Goal: Transaction & Acquisition: Purchase product/service

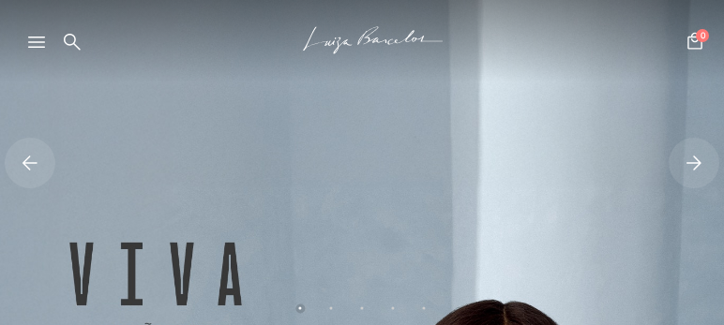
click at [39, 40] on icon at bounding box center [36, 42] width 17 height 11
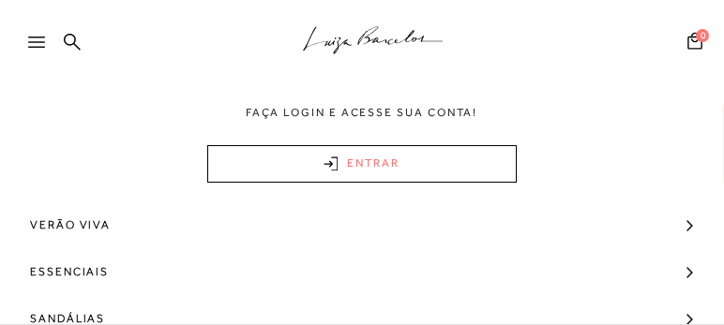
click at [358, 166] on link "ENTRAR" at bounding box center [362, 164] width 310 height 38
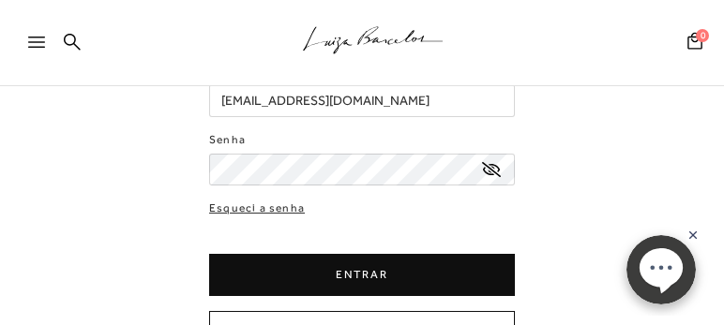
click at [350, 280] on button "ENTRAR" at bounding box center [362, 275] width 306 height 42
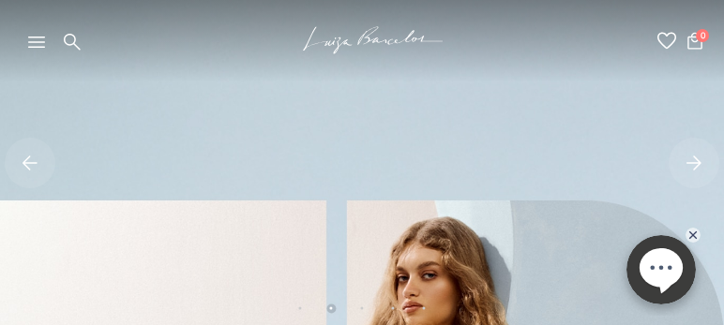
click at [668, 42] on icon at bounding box center [667, 41] width 19 height 18
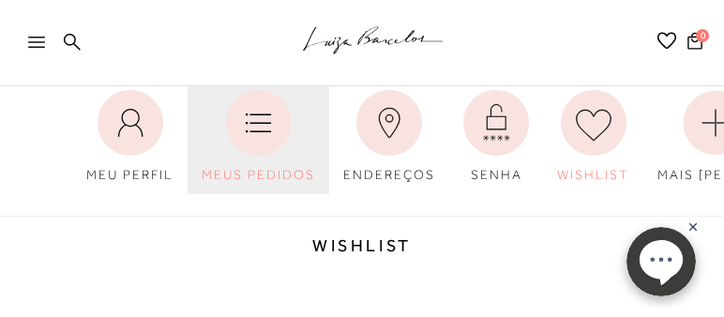
click at [242, 141] on icon at bounding box center [259, 123] width 66 height 66
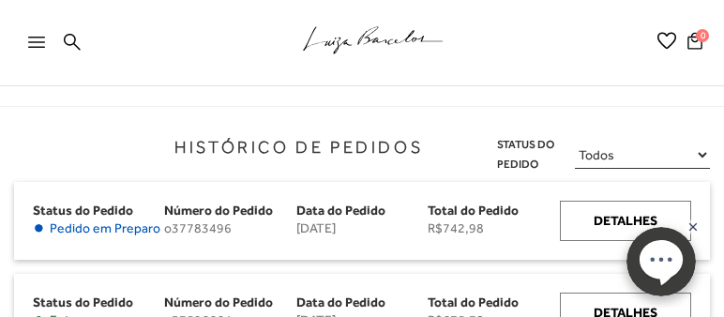
scroll to position [160, 0]
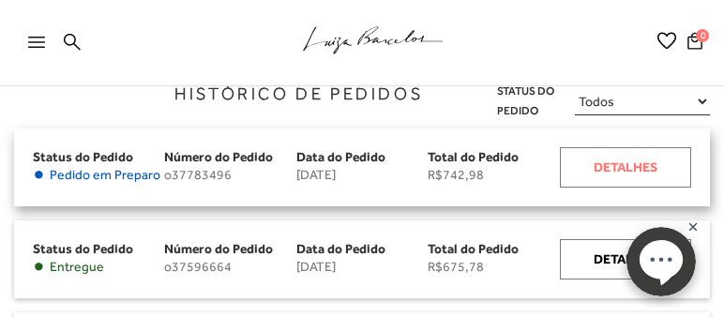
click at [642, 165] on div "Detalhes" at bounding box center [625, 167] width 131 height 40
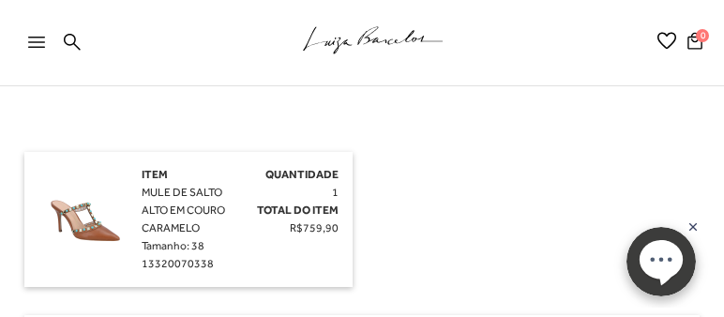
scroll to position [375, 0]
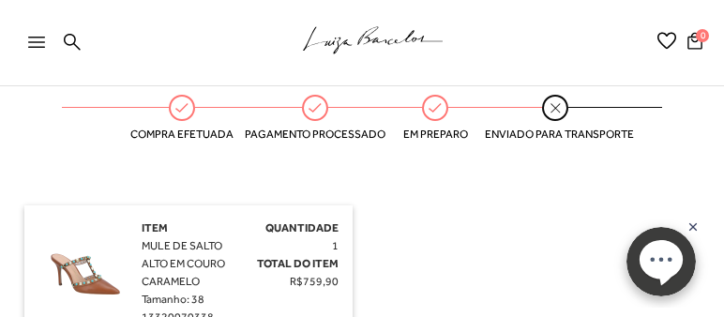
click at [353, 38] on icon ".a{fill-rule:evenodd;stroke:#000!important;stroke-width:0!important;}" at bounding box center [373, 40] width 141 height 39
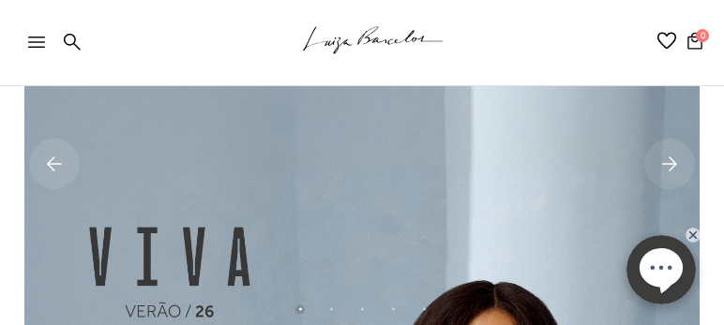
click at [674, 162] on icon at bounding box center [669, 164] width 15 height 14
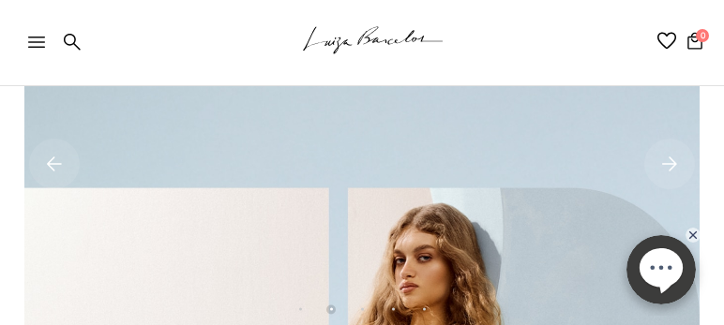
click at [674, 162] on icon at bounding box center [669, 164] width 15 height 14
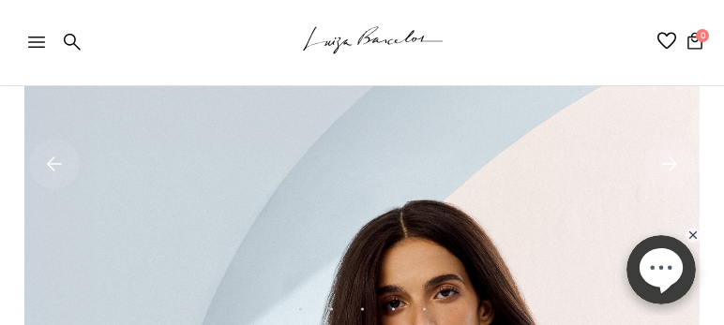
scroll to position [107, 0]
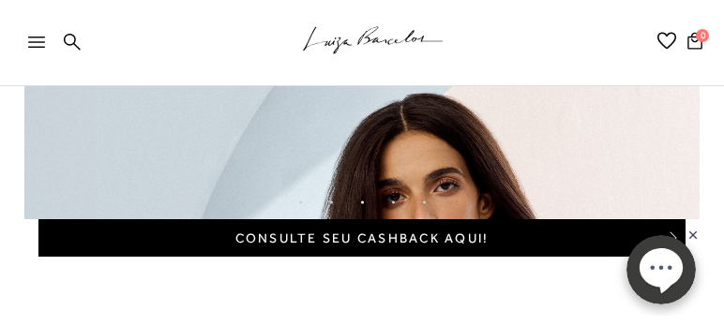
click at [42, 39] on icon at bounding box center [36, 42] width 17 height 11
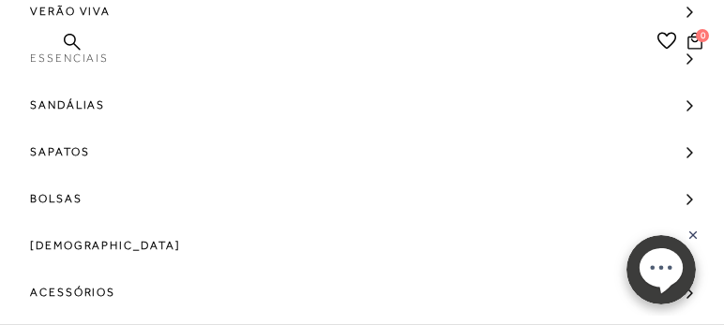
scroll to position [267, 0]
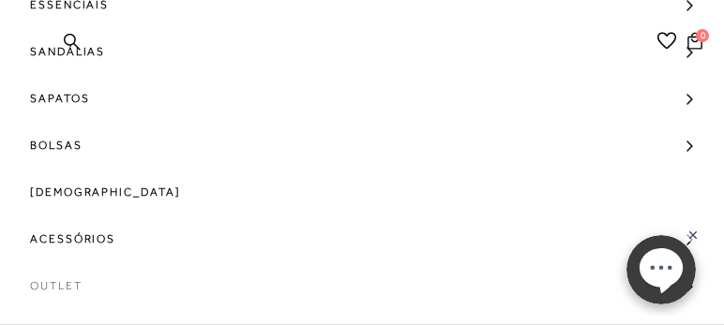
click at [68, 291] on span "Outlet" at bounding box center [56, 286] width 53 height 47
click at [68, 285] on span "Outlet" at bounding box center [56, 286] width 53 height 47
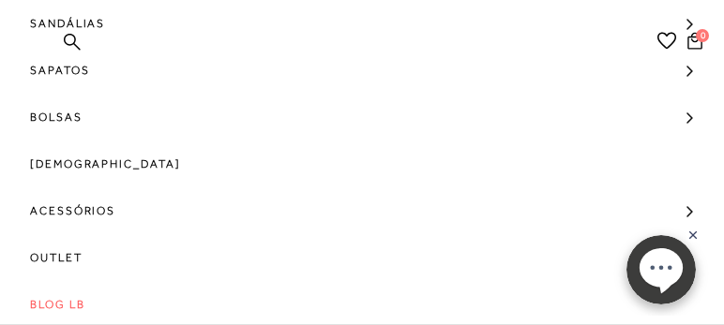
scroll to position [349, 0]
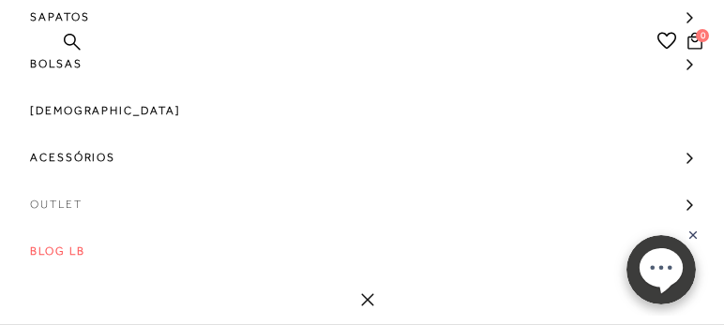
click at [42, 201] on span "Outlet" at bounding box center [56, 204] width 53 height 47
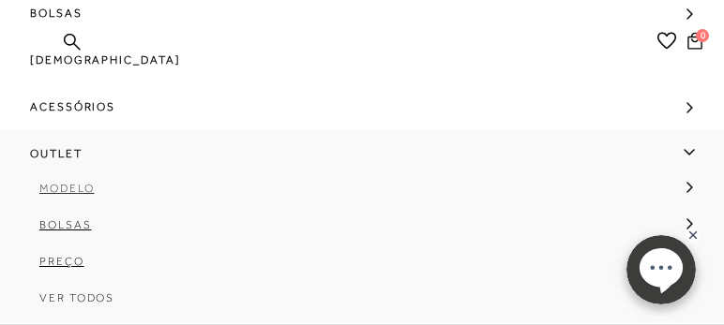
scroll to position [402, 0]
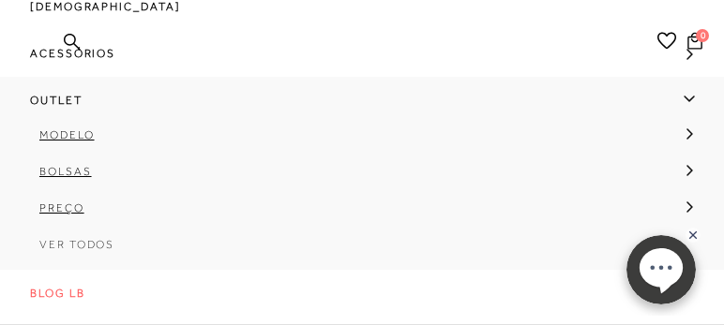
click at [68, 238] on span "Ver Todos" at bounding box center [76, 244] width 75 height 13
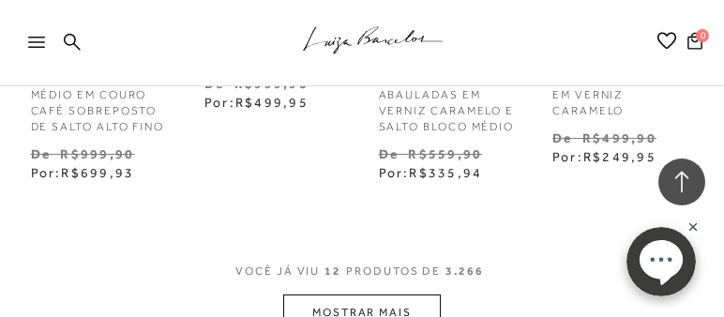
scroll to position [1501, 0]
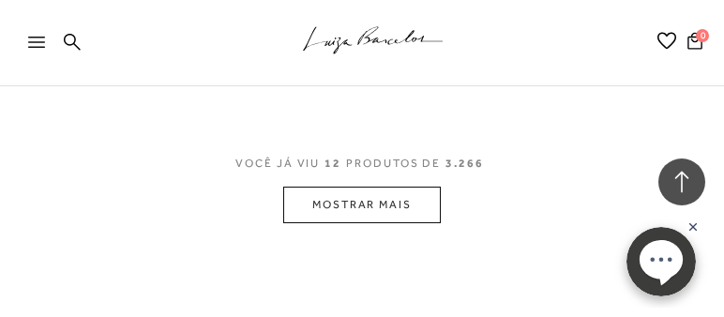
click at [406, 215] on button "MOSTRAR MAIS" at bounding box center [362, 205] width 158 height 37
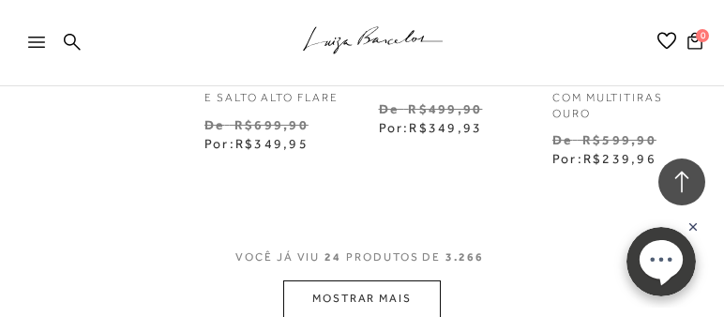
scroll to position [2787, 0]
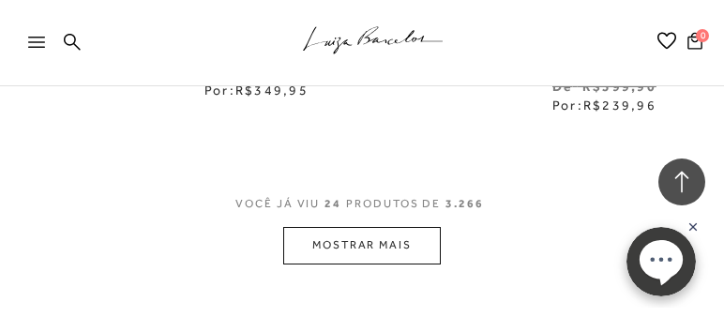
click at [381, 254] on button "MOSTRAR MAIS" at bounding box center [362, 245] width 158 height 37
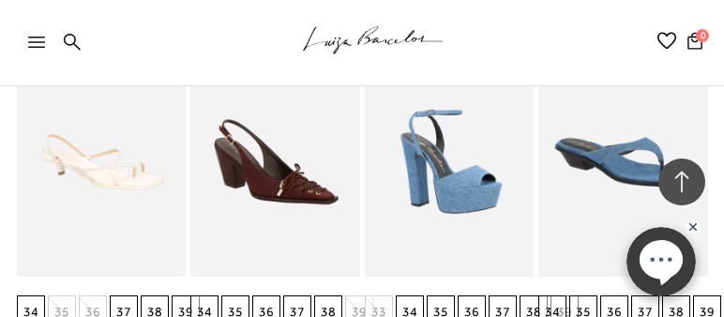
scroll to position [4019, 0]
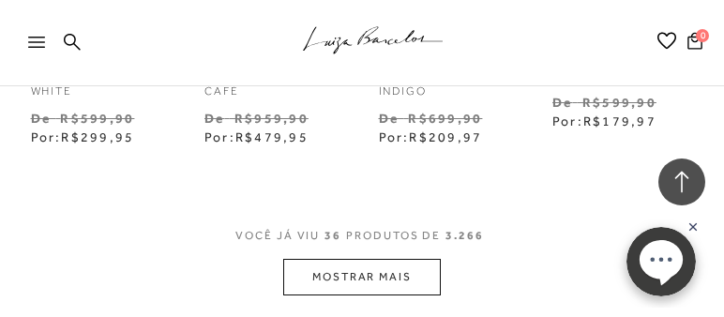
click at [386, 277] on button "MOSTRAR MAIS" at bounding box center [362, 277] width 158 height 37
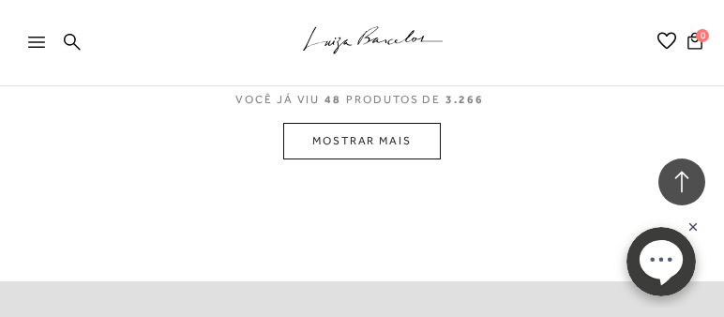
scroll to position [5520, 0]
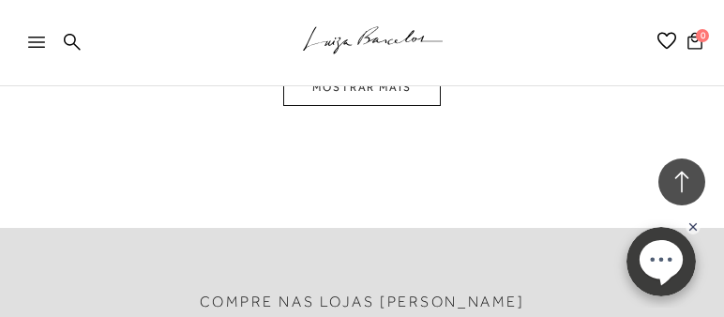
click at [346, 106] on button "MOSTRAR MAIS" at bounding box center [362, 87] width 158 height 37
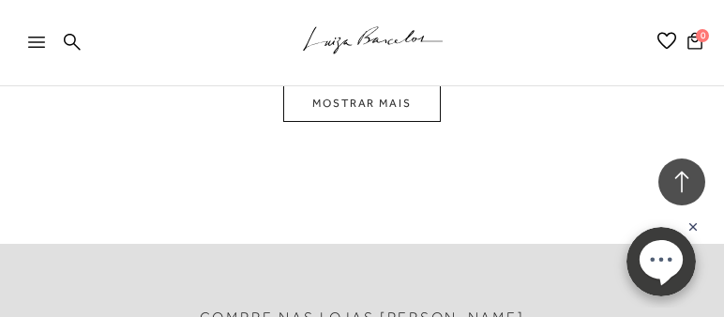
scroll to position [6639, 0]
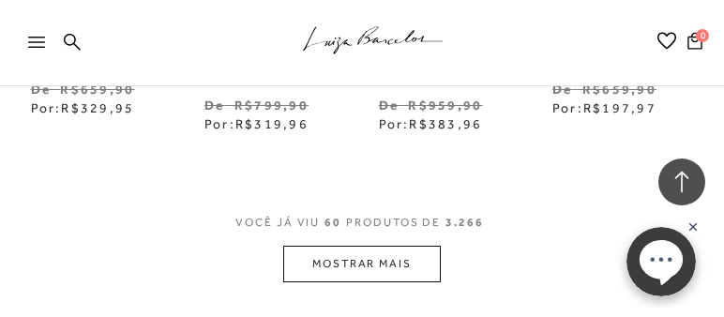
click at [368, 267] on button "MOSTRAR MAIS" at bounding box center [362, 264] width 158 height 37
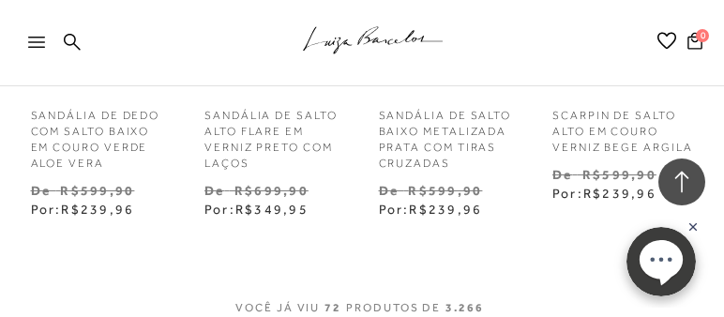
scroll to position [7925, 0]
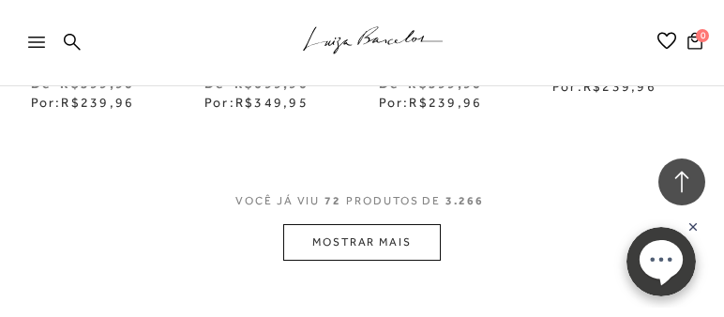
click at [353, 248] on button "MOSTRAR MAIS" at bounding box center [362, 242] width 158 height 37
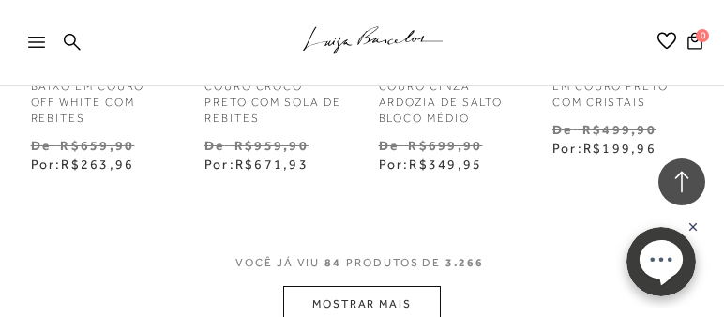
scroll to position [9266, 0]
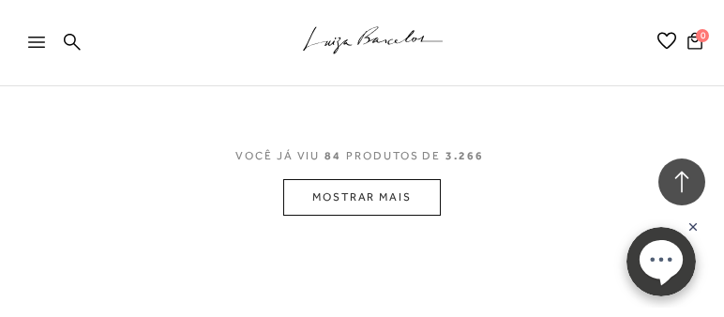
click at [325, 207] on button "MOSTRAR MAIS" at bounding box center [362, 197] width 158 height 37
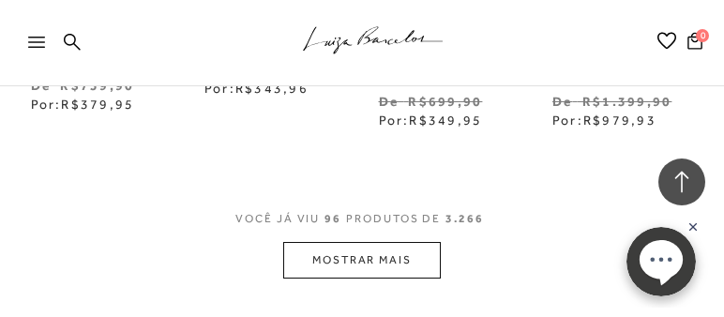
scroll to position [10552, 0]
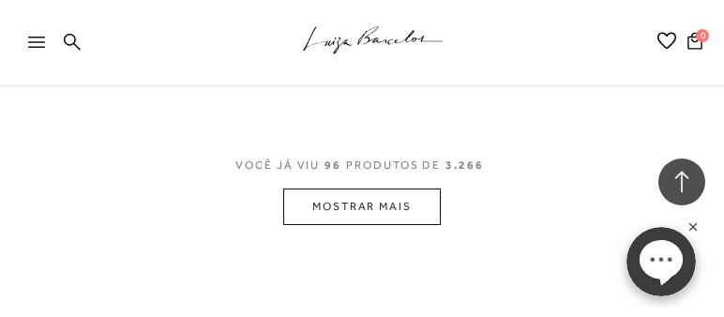
click at [325, 206] on button "MOSTRAR MAIS" at bounding box center [362, 207] width 158 height 37
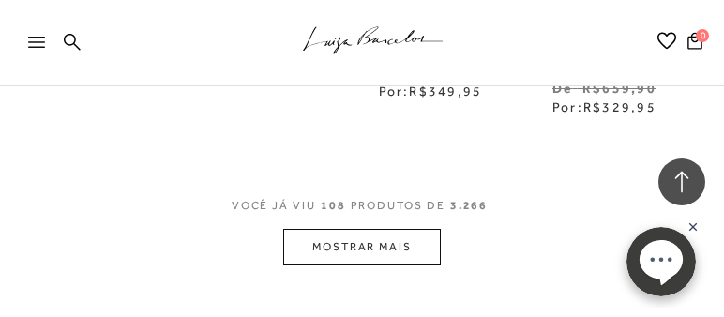
scroll to position [11946, 0]
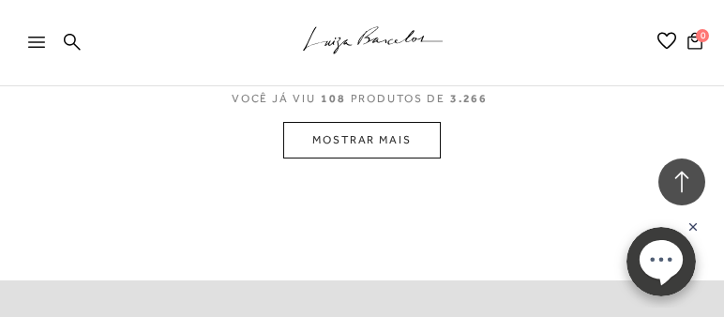
click at [315, 155] on button "MOSTRAR MAIS" at bounding box center [362, 140] width 158 height 37
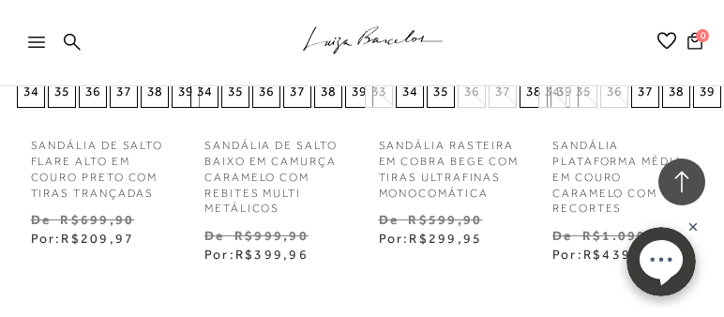
scroll to position [13125, 0]
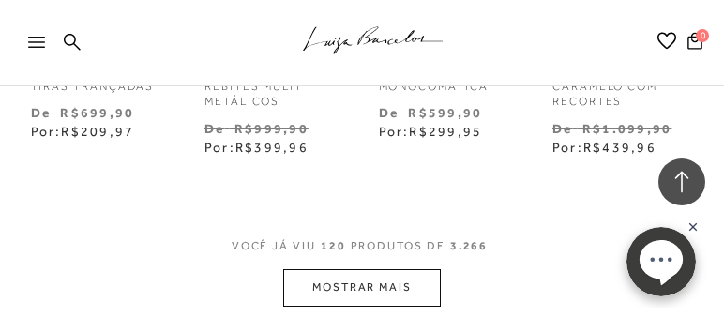
click at [349, 290] on button "MOSTRAR MAIS" at bounding box center [362, 287] width 158 height 37
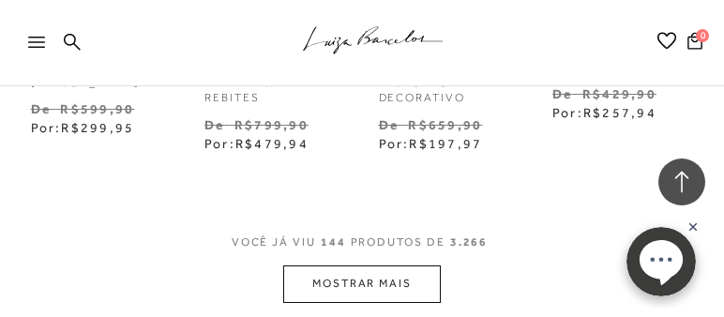
scroll to position [15858, 0]
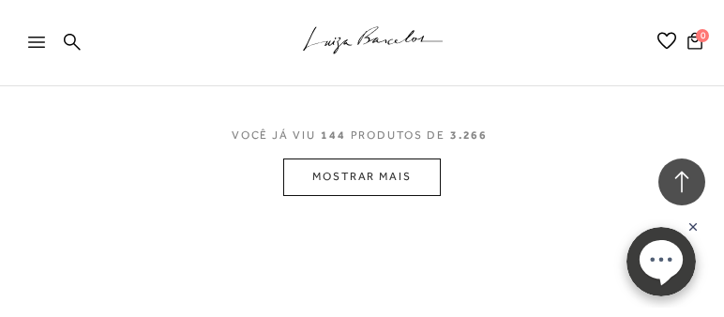
click at [417, 176] on button "MOSTRAR MAIS" at bounding box center [362, 177] width 158 height 37
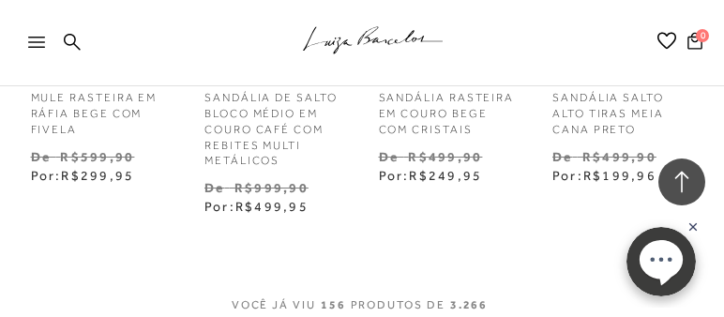
scroll to position [17092, 0]
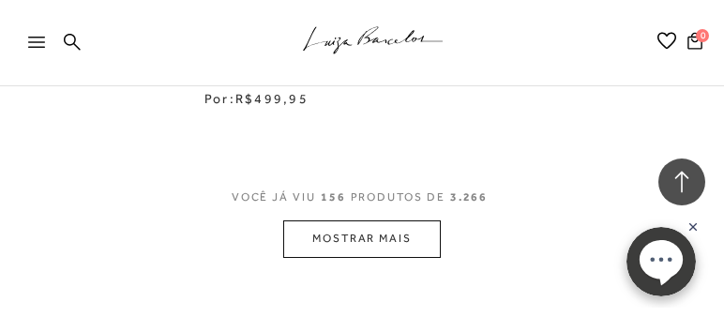
click at [406, 227] on button "MOSTRAR MAIS" at bounding box center [362, 238] width 158 height 37
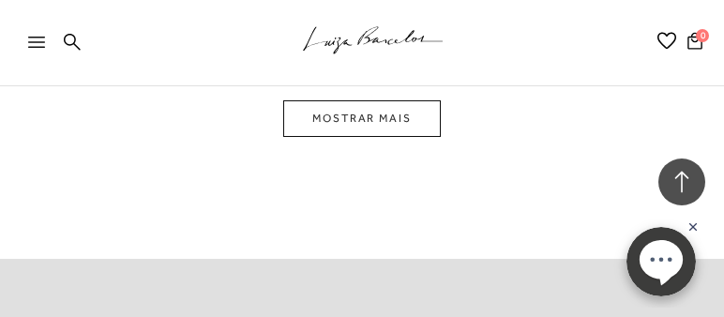
scroll to position [18432, 0]
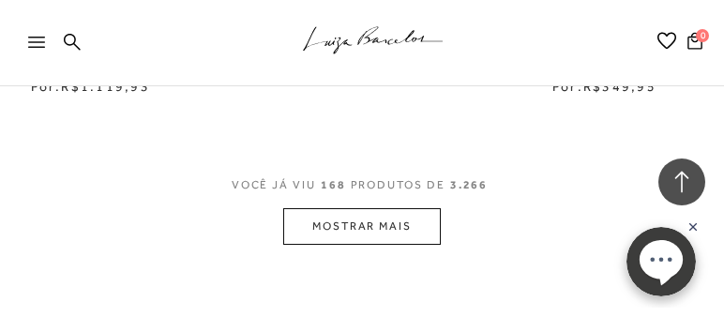
click at [353, 229] on button "MOSTRAR MAIS" at bounding box center [362, 226] width 158 height 37
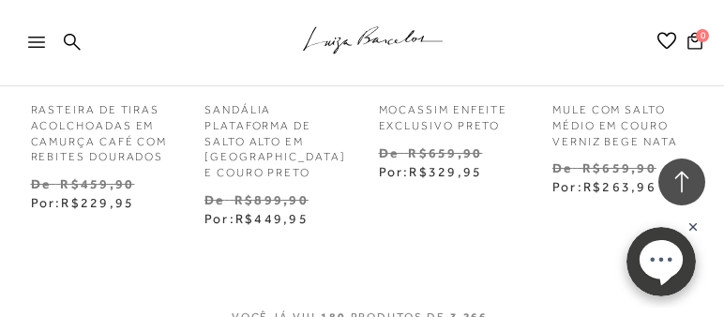
scroll to position [19772, 0]
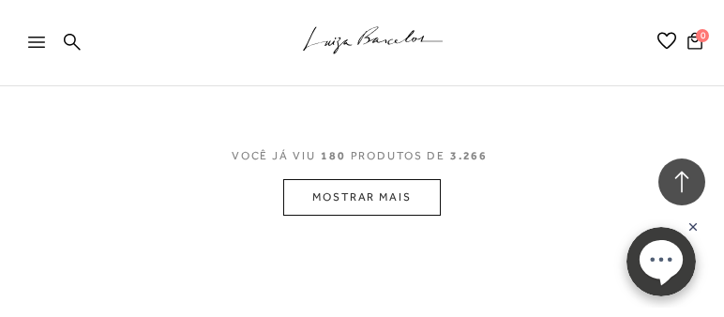
click at [330, 191] on button "MOSTRAR MAIS" at bounding box center [362, 197] width 158 height 37
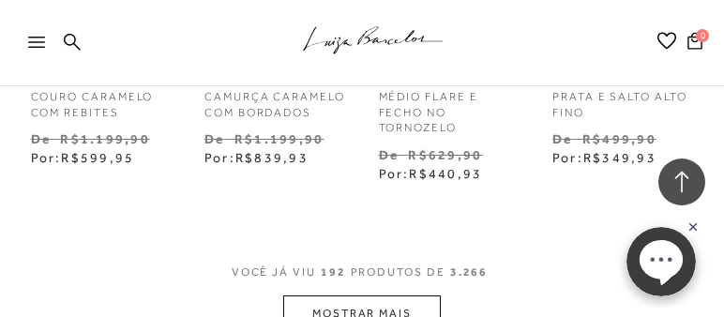
scroll to position [21005, 0]
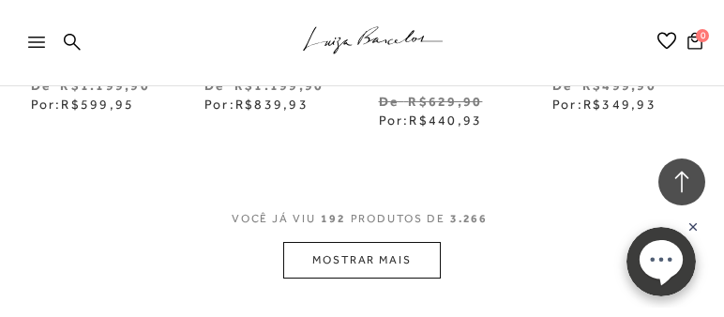
click at [334, 256] on button "MOSTRAR MAIS" at bounding box center [362, 260] width 158 height 37
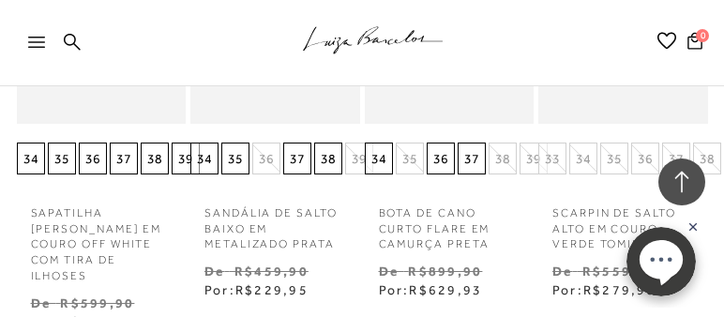
scroll to position [22292, 0]
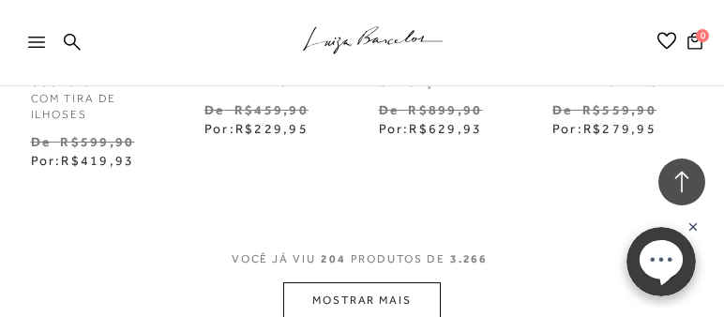
click at [336, 282] on button "MOSTRAR MAIS" at bounding box center [362, 300] width 158 height 37
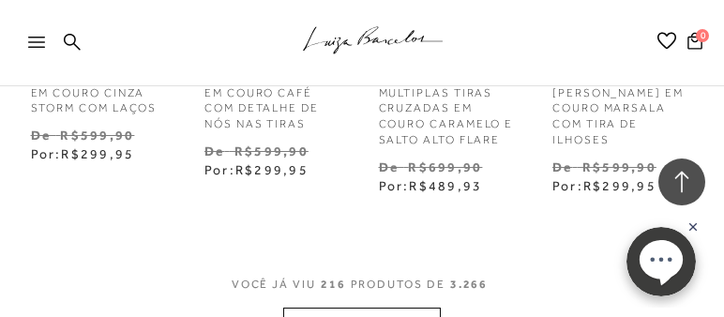
scroll to position [23685, 0]
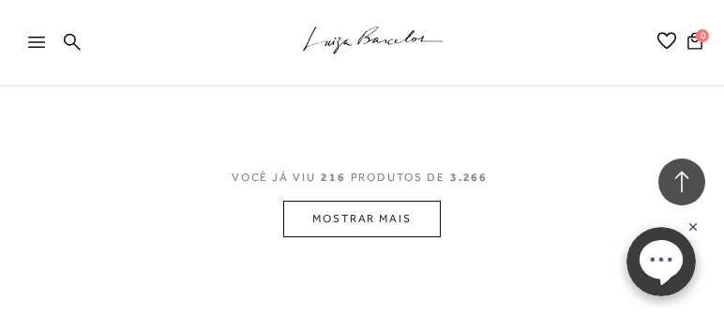
click at [316, 201] on button "MOSTRAR MAIS" at bounding box center [362, 219] width 158 height 37
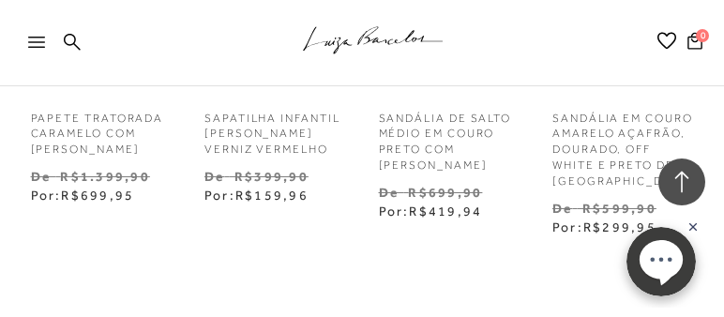
scroll to position [25078, 0]
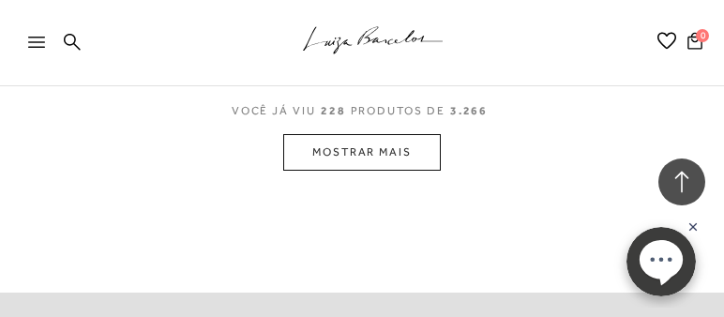
click at [349, 134] on button "MOSTRAR MAIS" at bounding box center [362, 152] width 158 height 37
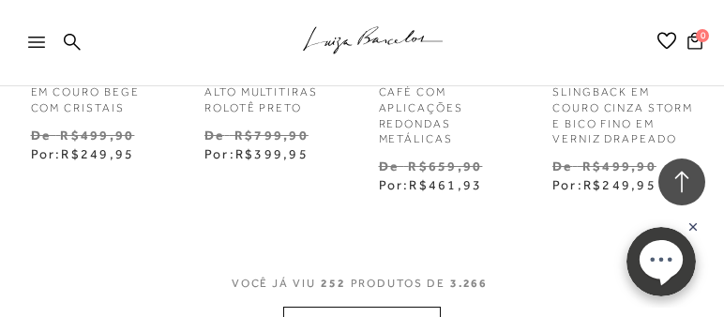
scroll to position [27107, 0]
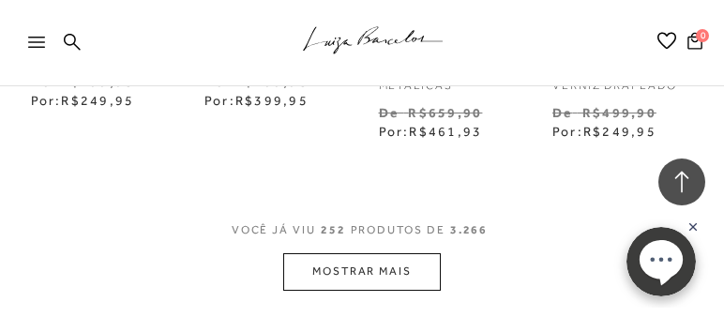
click at [366, 253] on button "MOSTRAR MAIS" at bounding box center [362, 271] width 158 height 37
click at [355, 253] on button "MOSTRAR MAIS" at bounding box center [362, 271] width 158 height 37
click at [383, 253] on button "MOSTRAR MAIS" at bounding box center [362, 271] width 158 height 37
click at [381, 259] on button "MOSTRAR MAIS" at bounding box center [362, 271] width 158 height 37
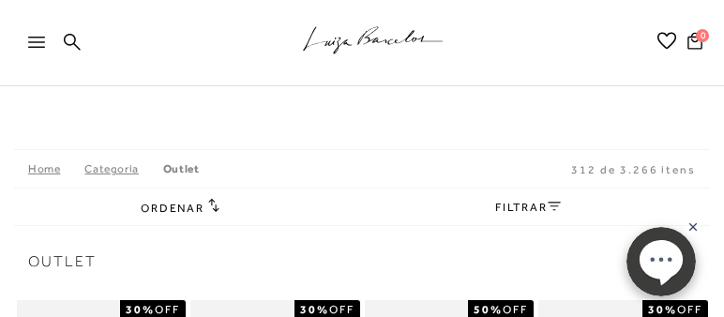
click at [198, 203] on span "Ordenar" at bounding box center [173, 208] width 64 height 13
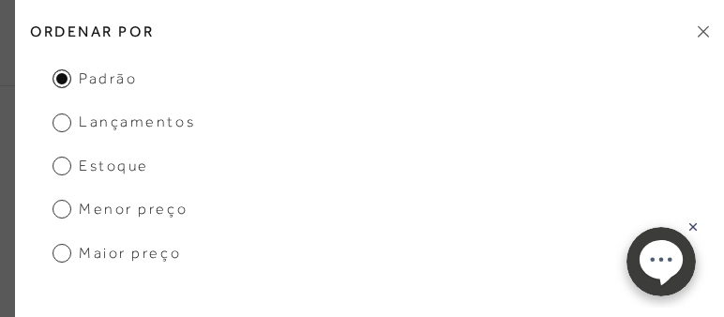
click at [66, 208] on span "Menor preço" at bounding box center [120, 209] width 135 height 21
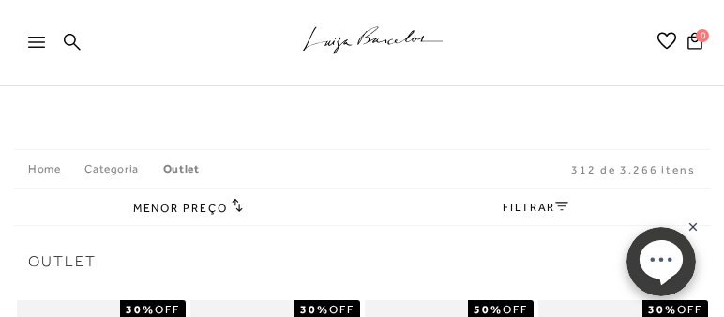
scroll to position [107, 0]
click at [156, 208] on span "Menor preço" at bounding box center [180, 208] width 95 height 13
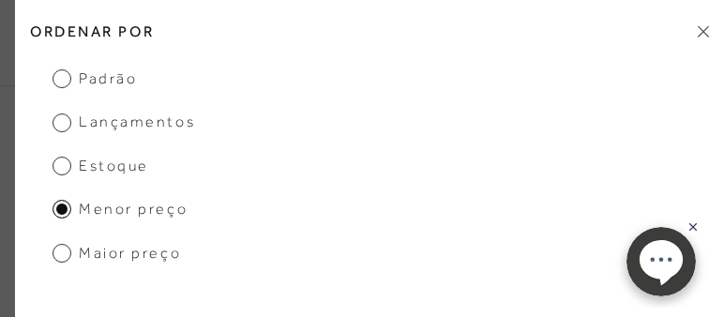
scroll to position [375, 0]
click at [703, 30] on icon at bounding box center [703, 31] width 11 height 11
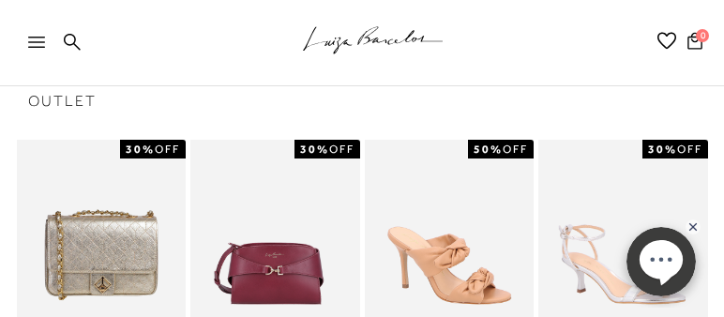
scroll to position [0, 0]
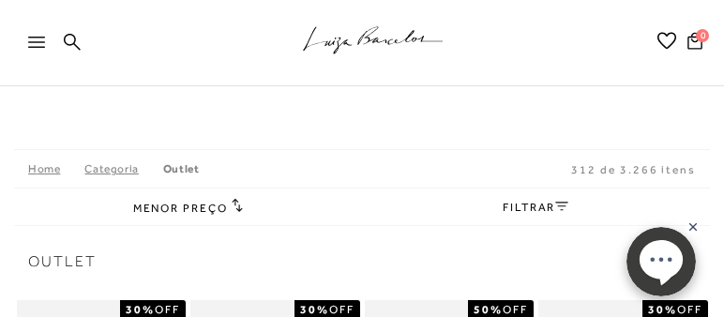
click at [549, 209] on link "FILTRAR" at bounding box center [536, 207] width 66 height 13
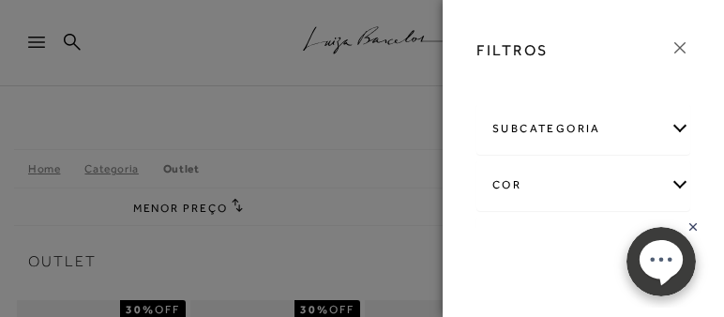
click at [670, 125] on div "subcategoria" at bounding box center [583, 129] width 212 height 50
click at [563, 177] on span "Modelo" at bounding box center [573, 180] width 38 height 14
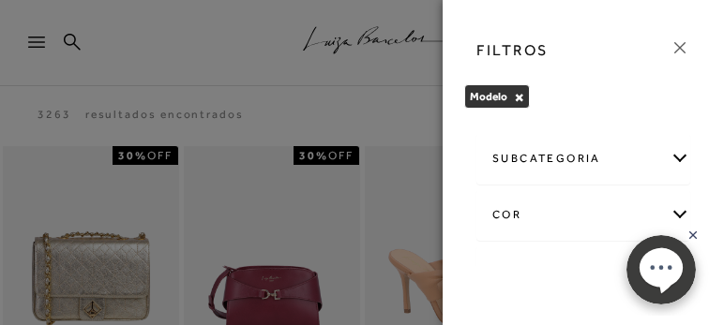
click at [681, 47] on icon at bounding box center [680, 48] width 21 height 21
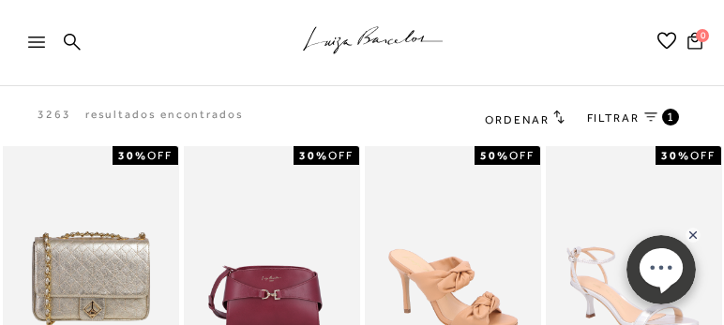
click at [535, 120] on span "Ordenar" at bounding box center [517, 120] width 64 height 13
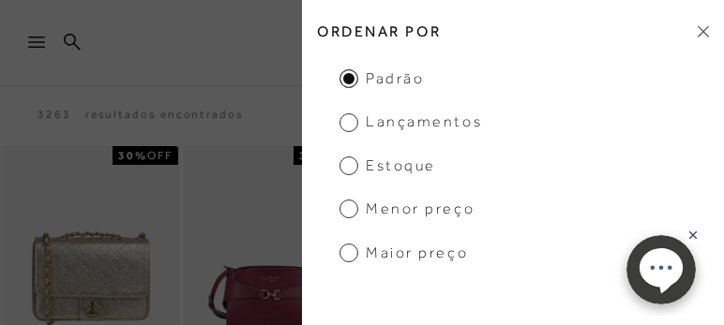
click at [355, 205] on span "Menor Preço" at bounding box center [407, 209] width 135 height 21
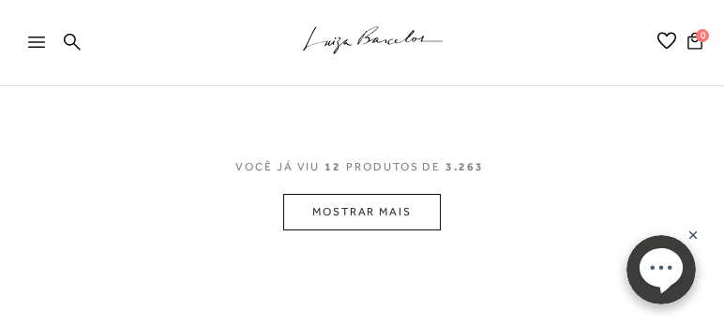
scroll to position [1393, 0]
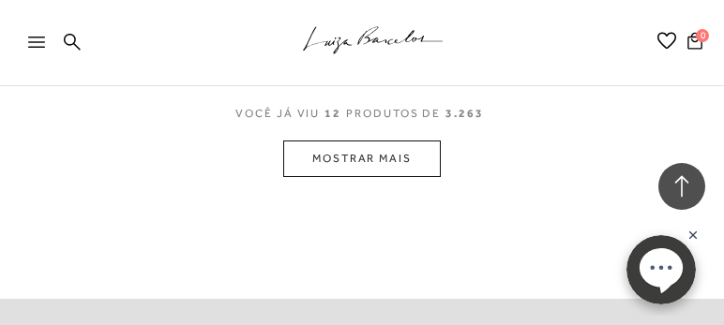
click at [389, 141] on button "MOSTRAR MAIS" at bounding box center [362, 159] width 158 height 37
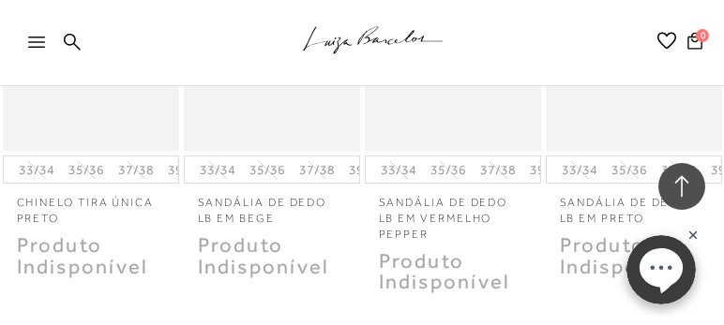
scroll to position [2713, 0]
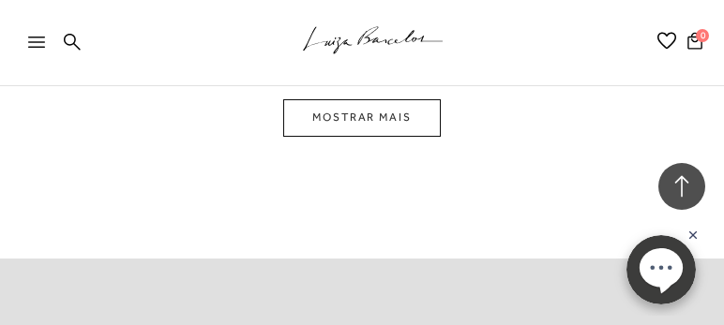
click at [377, 99] on button "MOSTRAR MAIS" at bounding box center [362, 117] width 158 height 37
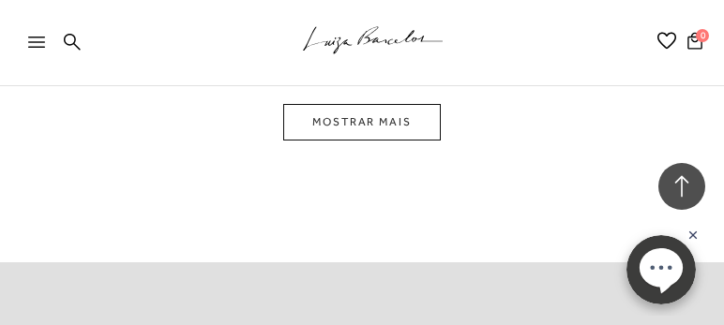
scroll to position [3881, 0]
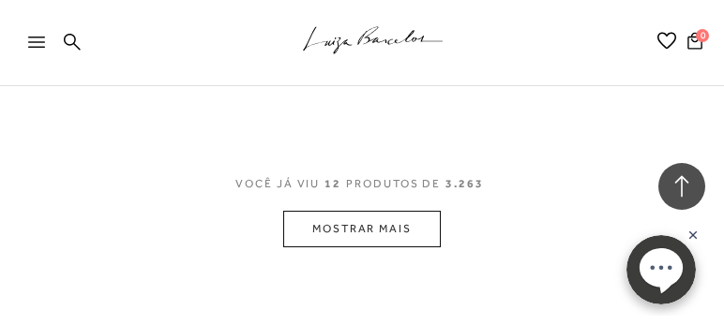
click at [401, 211] on button "MOSTRAR MAIS" at bounding box center [362, 229] width 158 height 37
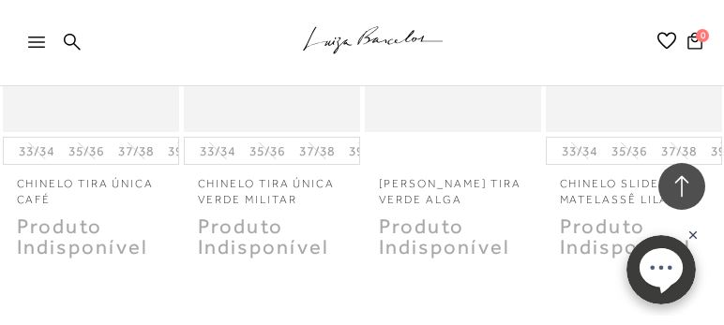
scroll to position [5167, 0]
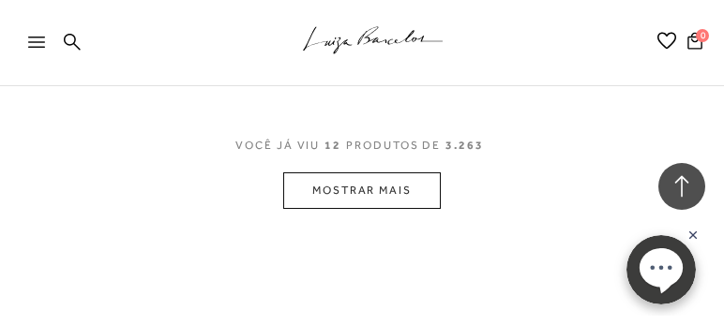
click at [387, 173] on button "MOSTRAR MAIS" at bounding box center [362, 191] width 158 height 37
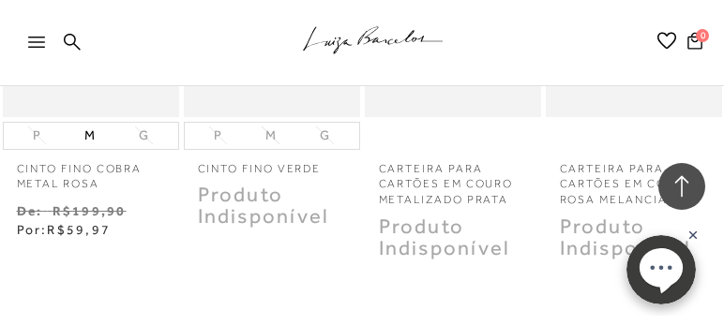
scroll to position [6346, 0]
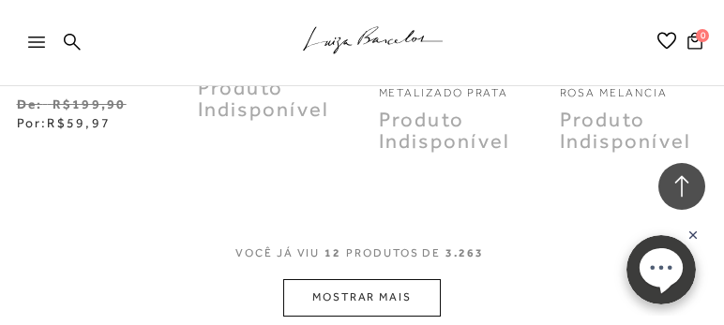
click at [365, 280] on button "MOSTRAR MAIS" at bounding box center [362, 298] width 158 height 37
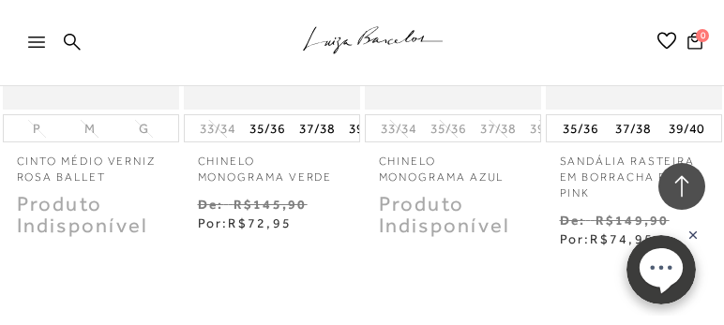
scroll to position [7633, 0]
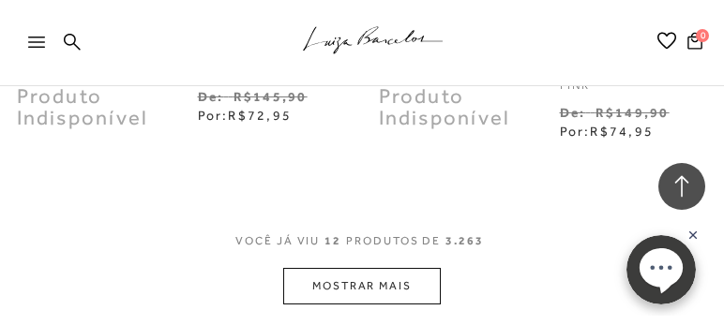
click at [365, 268] on button "MOSTRAR MAIS" at bounding box center [362, 286] width 158 height 37
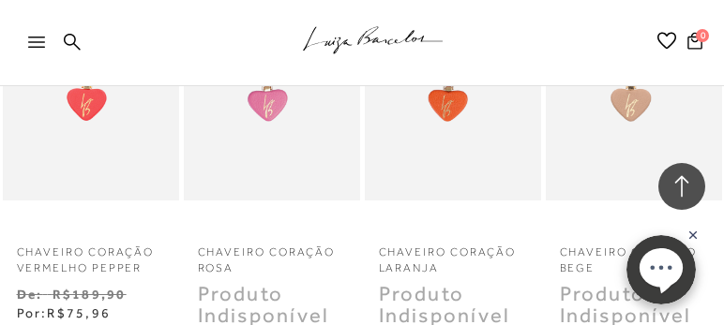
scroll to position [8865, 0]
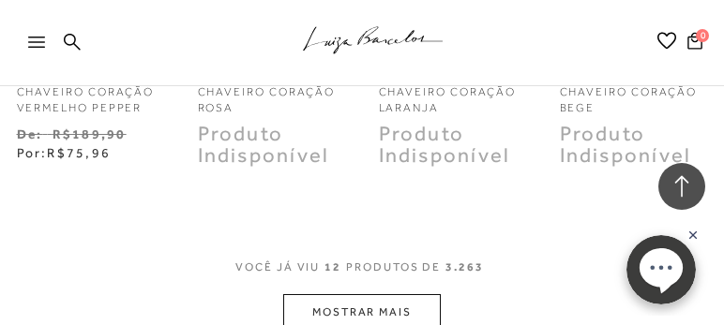
click at [365, 295] on button "MOSTRAR MAIS" at bounding box center [362, 313] width 158 height 37
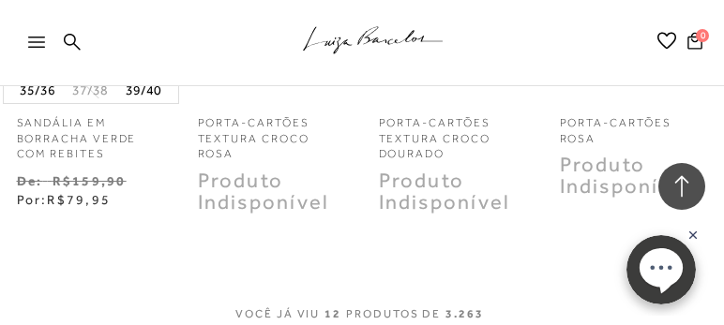
scroll to position [10151, 0]
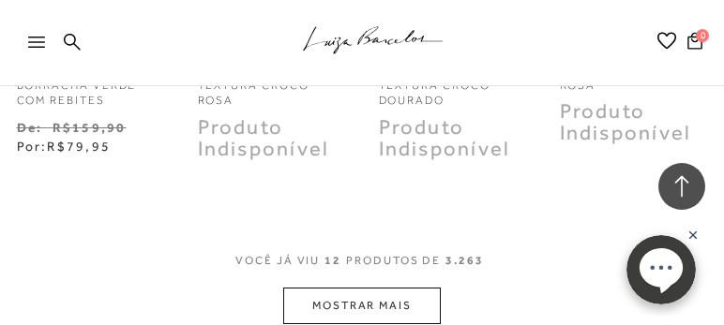
click at [365, 288] on button "MOSTRAR MAIS" at bounding box center [362, 306] width 158 height 37
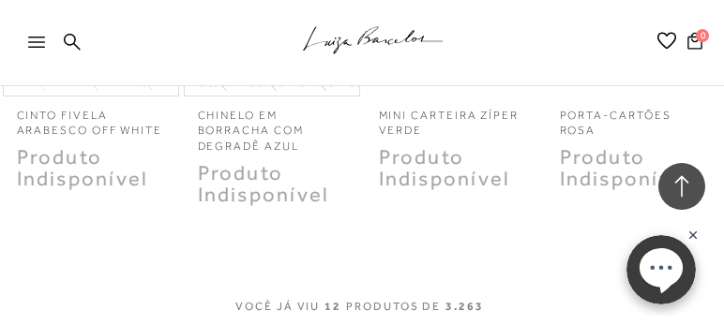
scroll to position [11438, 0]
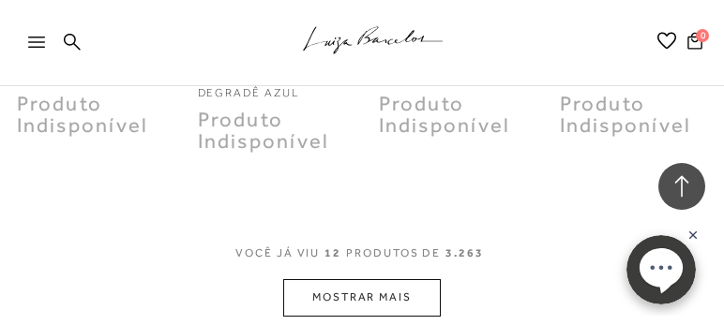
click at [364, 280] on button "MOSTRAR MAIS" at bounding box center [362, 298] width 158 height 37
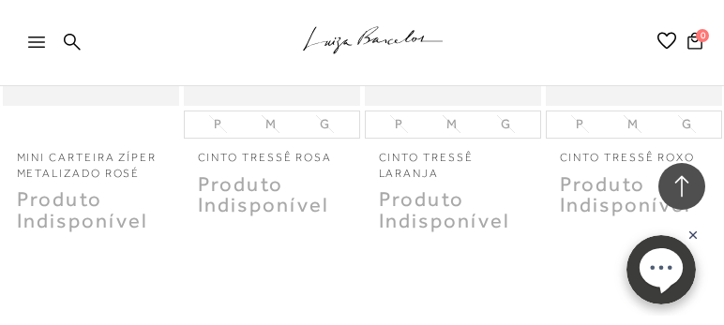
scroll to position [12724, 0]
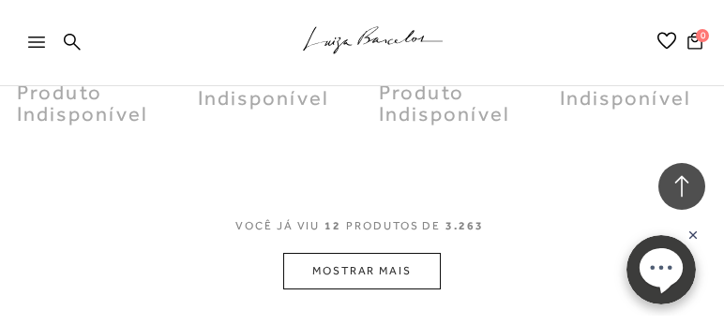
click at [363, 253] on button "MOSTRAR MAIS" at bounding box center [362, 271] width 158 height 37
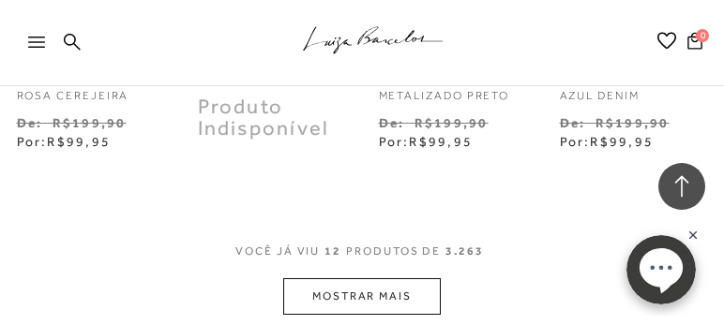
scroll to position [14011, 0]
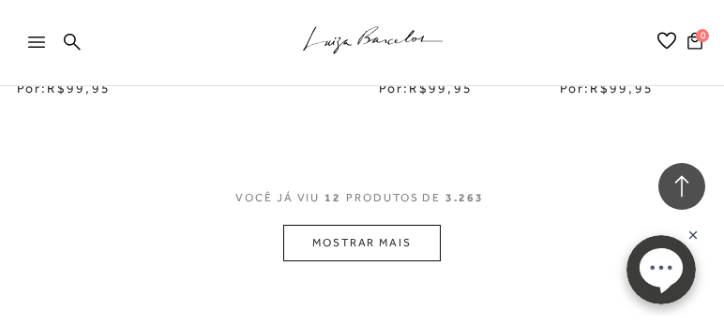
click at [349, 225] on button "MOSTRAR MAIS" at bounding box center [362, 243] width 158 height 37
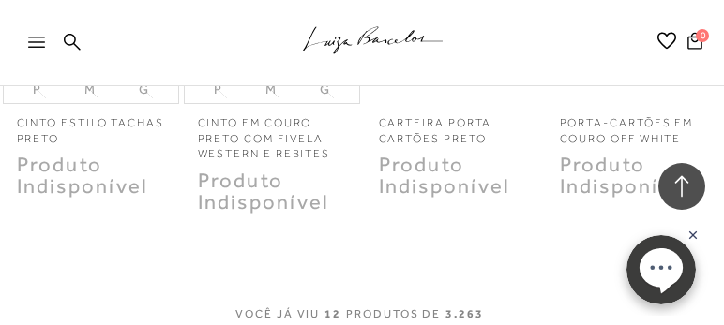
scroll to position [15298, 0]
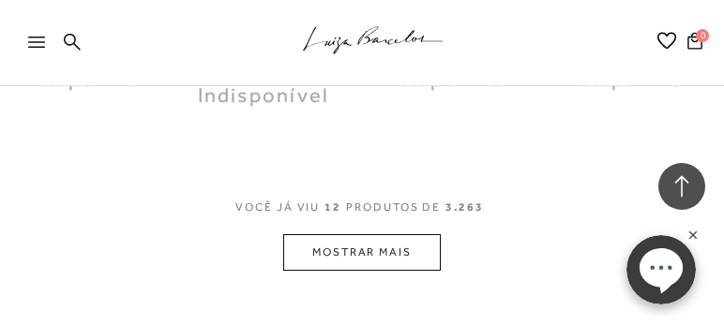
click at [349, 235] on button "MOSTRAR MAIS" at bounding box center [362, 253] width 158 height 37
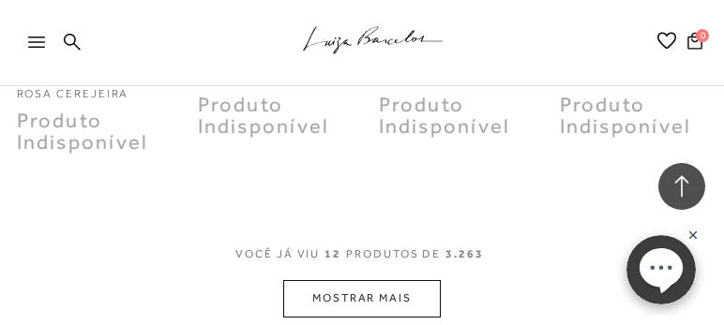
scroll to position [16585, 0]
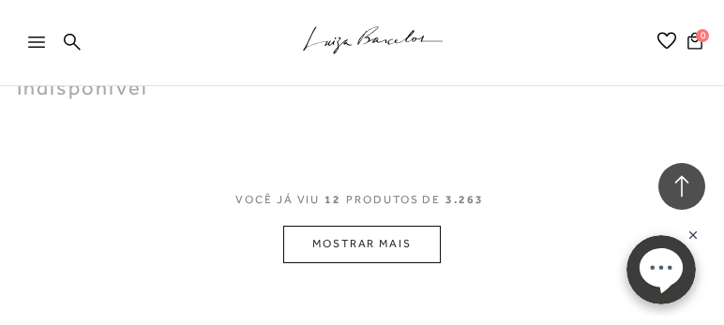
click at [349, 226] on button "MOSTRAR MAIS" at bounding box center [362, 244] width 158 height 37
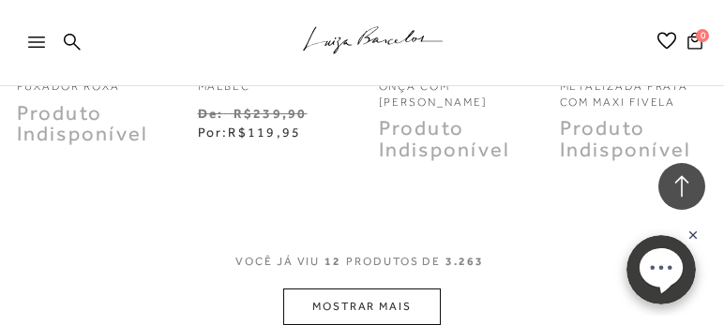
scroll to position [17871, 0]
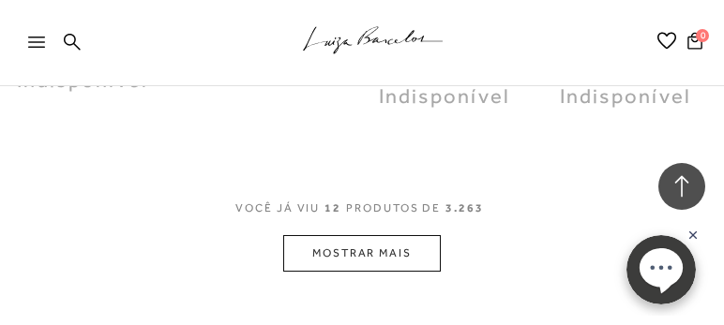
click at [345, 235] on button "MOSTRAR MAIS" at bounding box center [362, 253] width 158 height 37
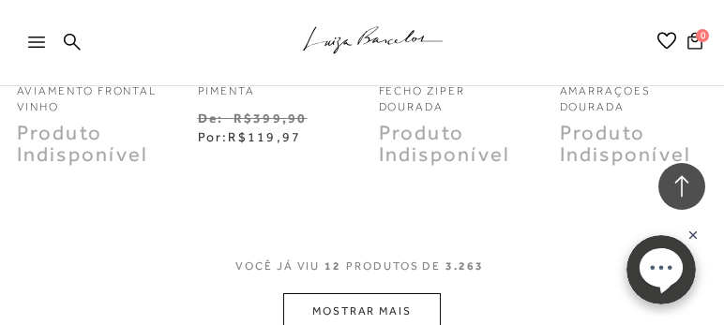
scroll to position [19157, 0]
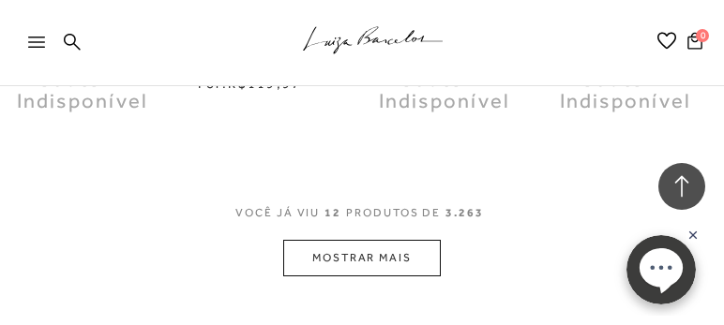
click at [345, 240] on button "MOSTRAR MAIS" at bounding box center [362, 258] width 158 height 37
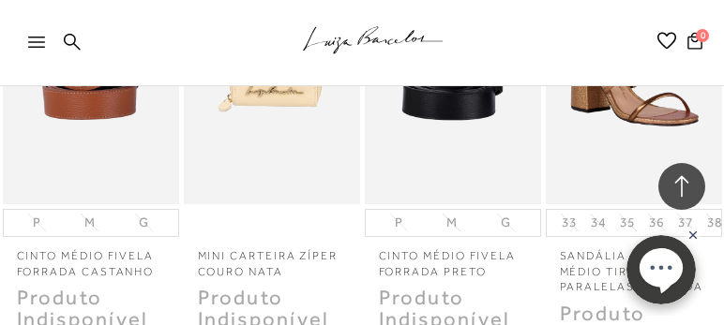
scroll to position [20444, 0]
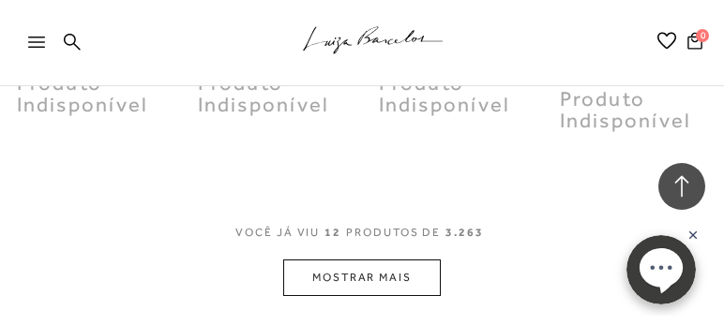
click at [345, 260] on button "MOSTRAR MAIS" at bounding box center [362, 278] width 158 height 37
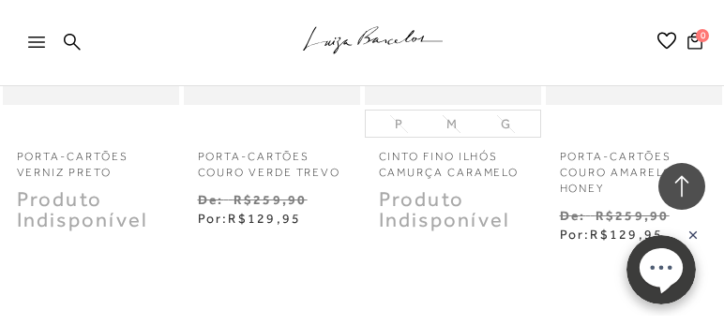
scroll to position [21838, 0]
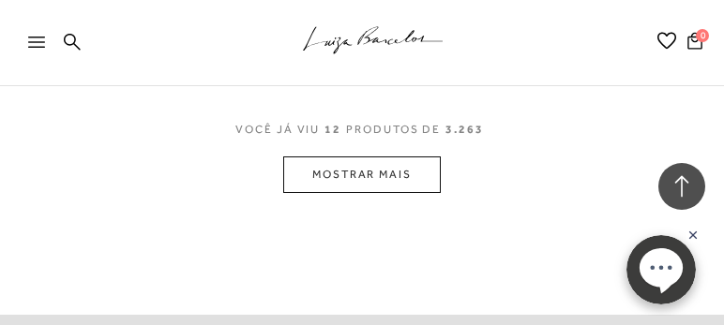
click at [334, 157] on button "MOSTRAR MAIS" at bounding box center [362, 175] width 158 height 37
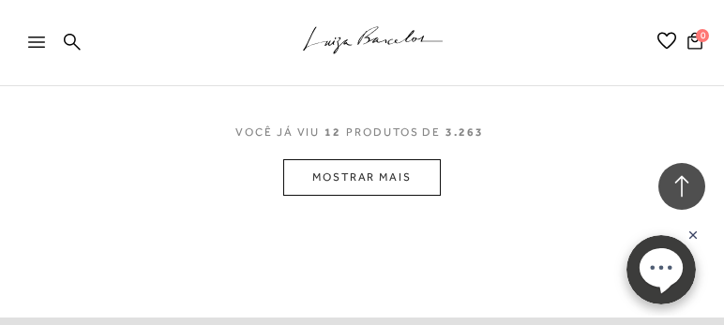
scroll to position [23049, 0]
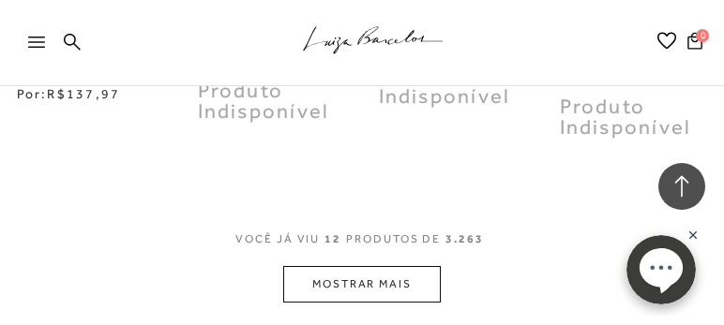
click at [350, 266] on button "MOSTRAR MAIS" at bounding box center [362, 284] width 158 height 37
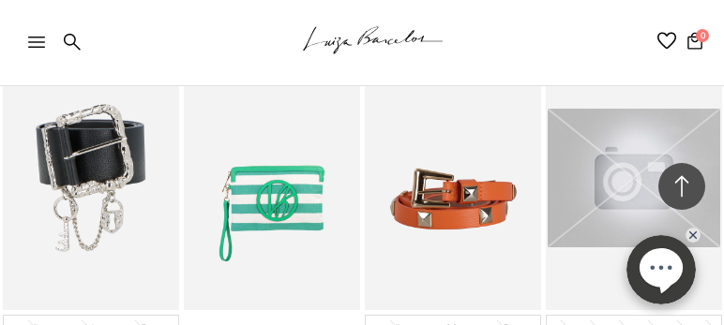
scroll to position [24282, 0]
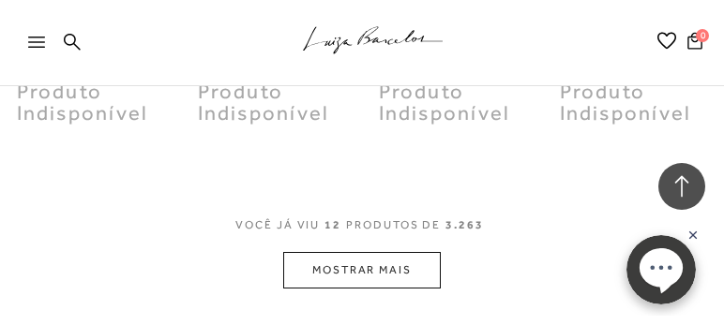
scroll to position [25676, 0]
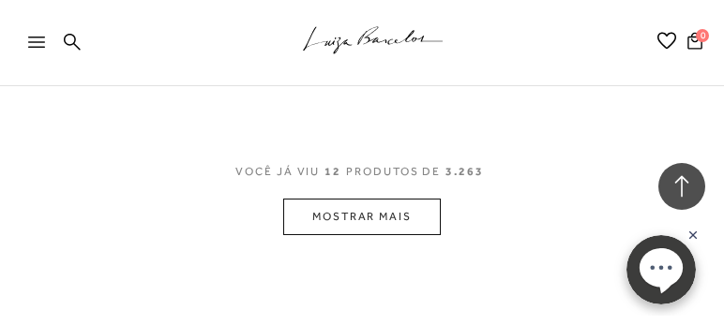
click at [345, 199] on button "MOSTRAR MAIS" at bounding box center [362, 217] width 158 height 37
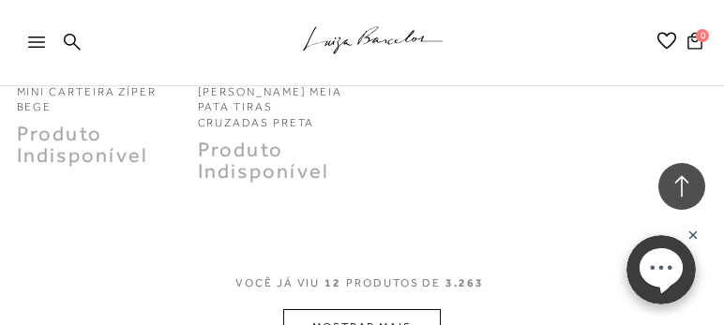
scroll to position [26963, 0]
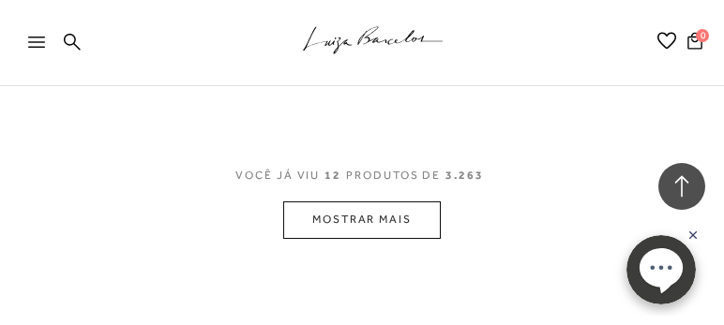
click at [345, 202] on button "MOSTRAR MAIS" at bounding box center [362, 220] width 158 height 37
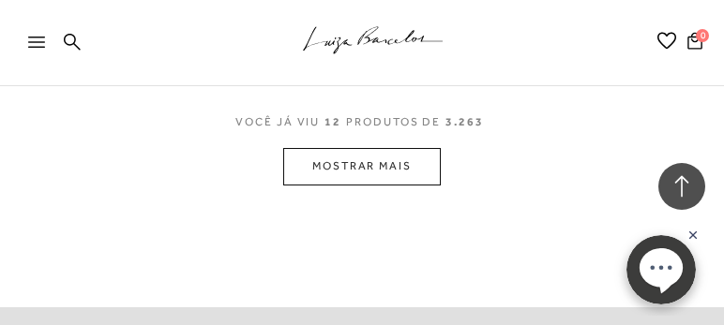
scroll to position [26855, 0]
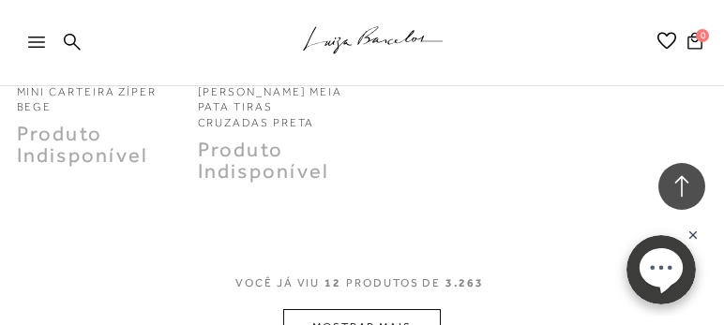
click at [357, 310] on button "MOSTRAR MAIS" at bounding box center [362, 328] width 158 height 37
